Goal: Navigation & Orientation: Understand site structure

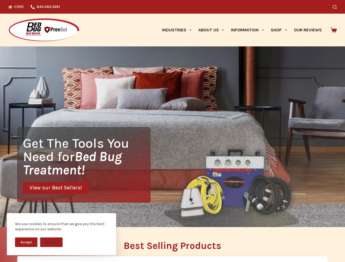
click at [172, 131] on div "Get The Tools You Need for Bed Bug Treatment! View our Best Sellers!" at bounding box center [172, 136] width 345 height 181
click at [26, 242] on button "Accept" at bounding box center [26, 242] width 22 height 10
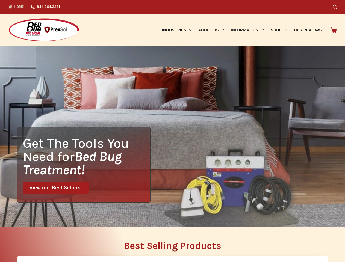
click at [51, 242] on button "Decline" at bounding box center [51, 246] width 22 height 10
click at [336, 7] on icon "Search" at bounding box center [334, 7] width 4 height 4
click at [178, 30] on link "Industries" at bounding box center [176, 30] width 36 height 33
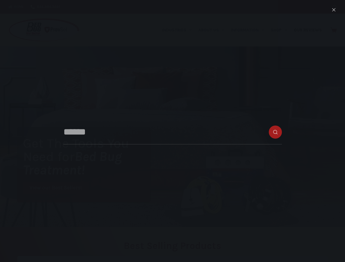
click at [213, 30] on link "About Us" at bounding box center [211, 30] width 32 height 33
click at [249, 30] on link "Information" at bounding box center [247, 30] width 40 height 33
click at [281, 30] on link "Shop" at bounding box center [278, 30] width 23 height 33
